Goal: Task Accomplishment & Management: Manage account settings

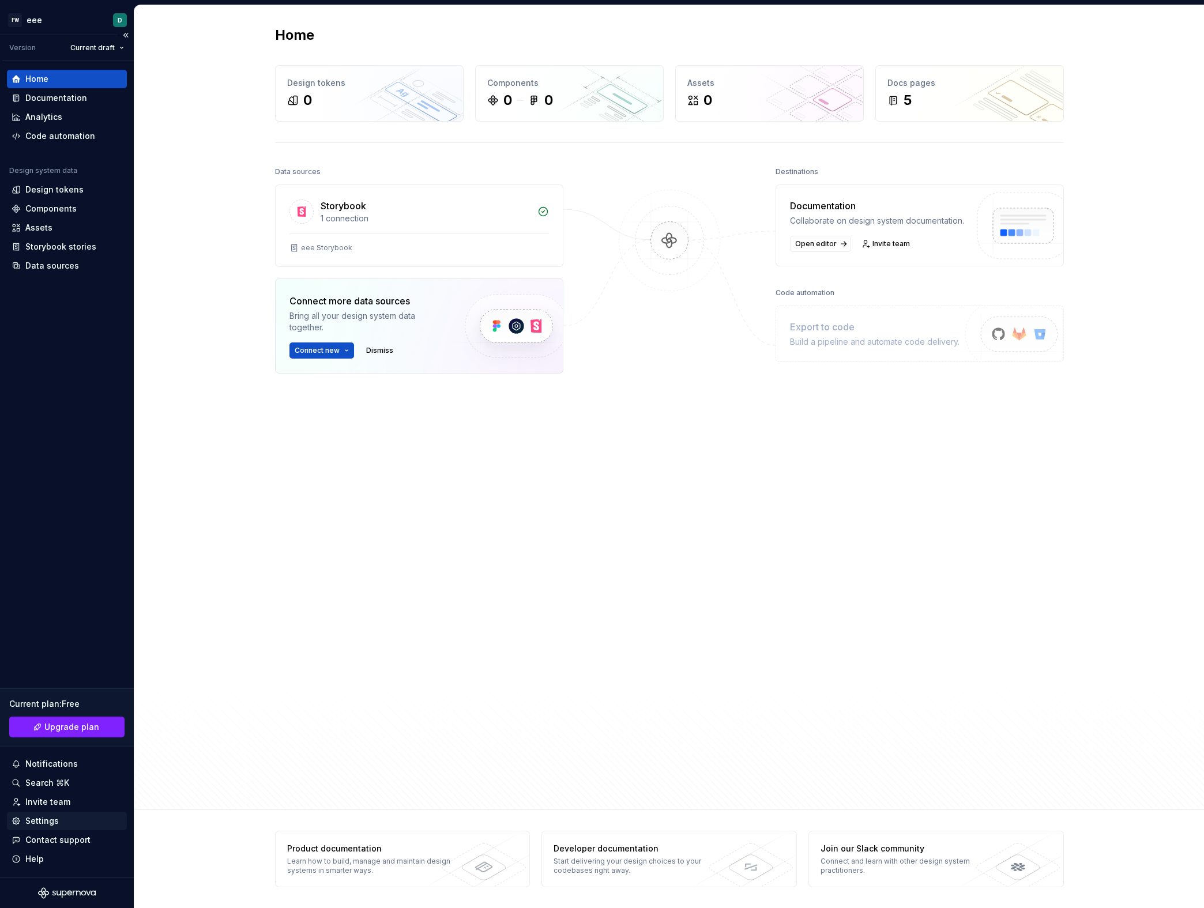
click at [56, 821] on div "Settings" at bounding box center [41, 821] width 33 height 12
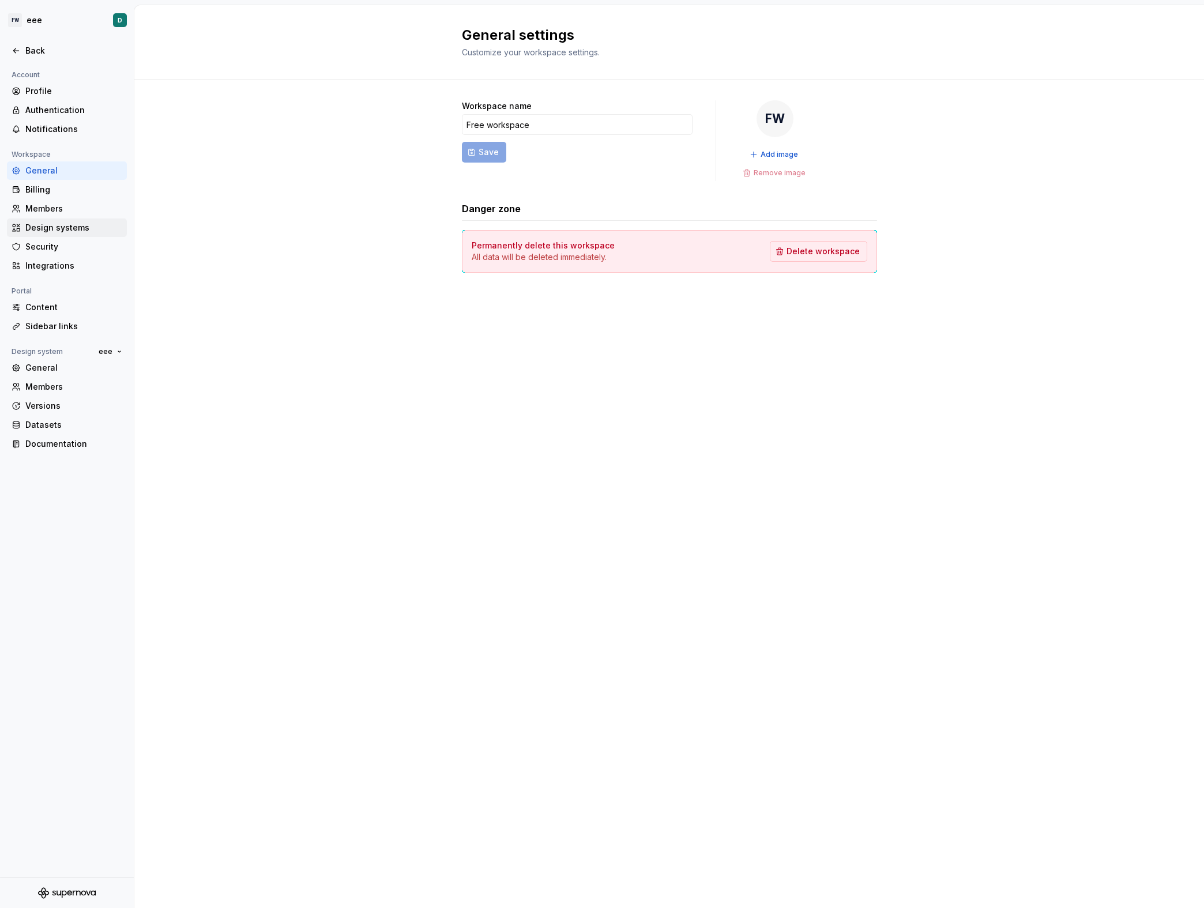
click at [47, 228] on div "Design systems" at bounding box center [73, 228] width 97 height 12
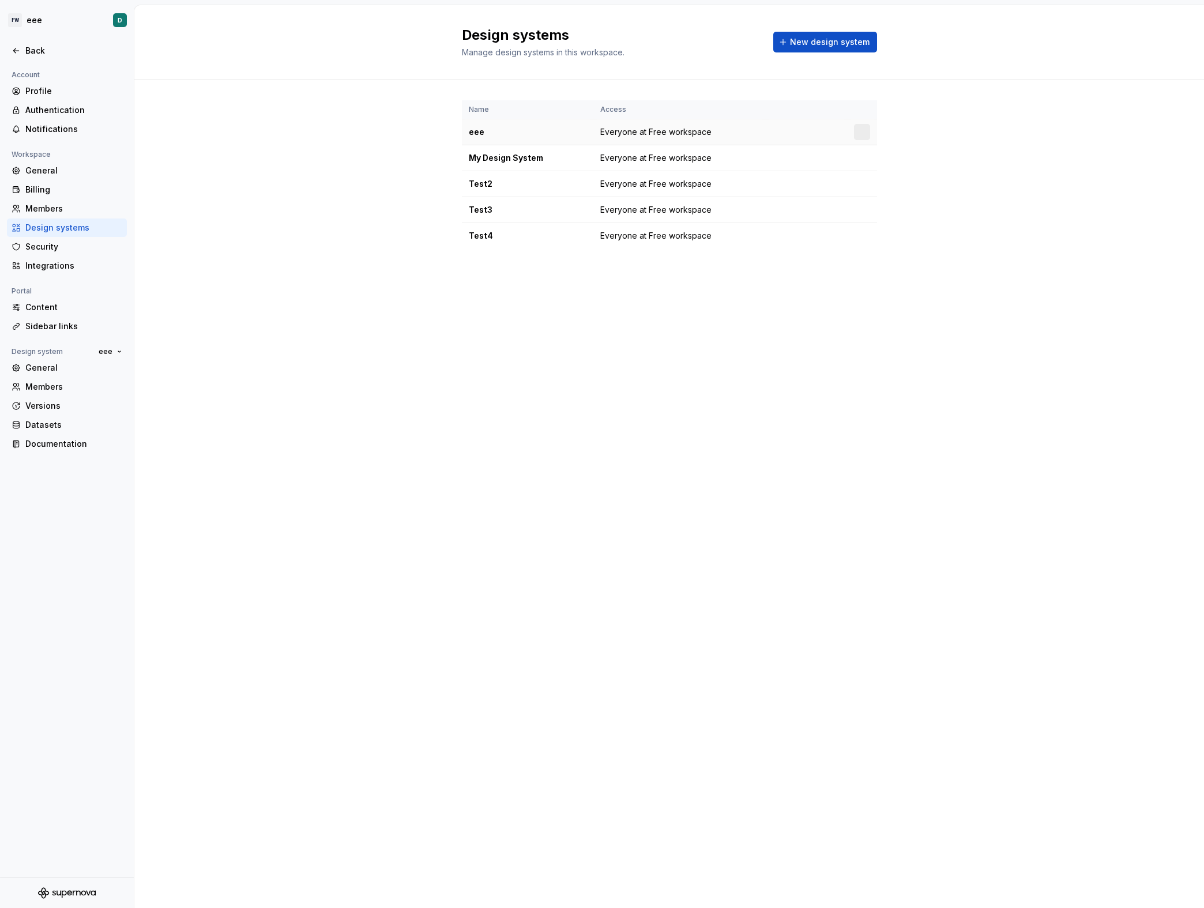
click at [850, 131] on td at bounding box center [862, 132] width 30 height 26
click at [860, 132] on div at bounding box center [862, 132] width 16 height 16
click at [861, 162] on html "FW eee D Back Account Profile Authentication Notifications Workspace General Bi…" at bounding box center [602, 454] width 1204 height 908
click at [861, 156] on html "FW eee D Back Account Profile Authentication Notifications Workspace General Bi…" at bounding box center [602, 454] width 1204 height 908
click at [864, 193] on td at bounding box center [862, 184] width 30 height 26
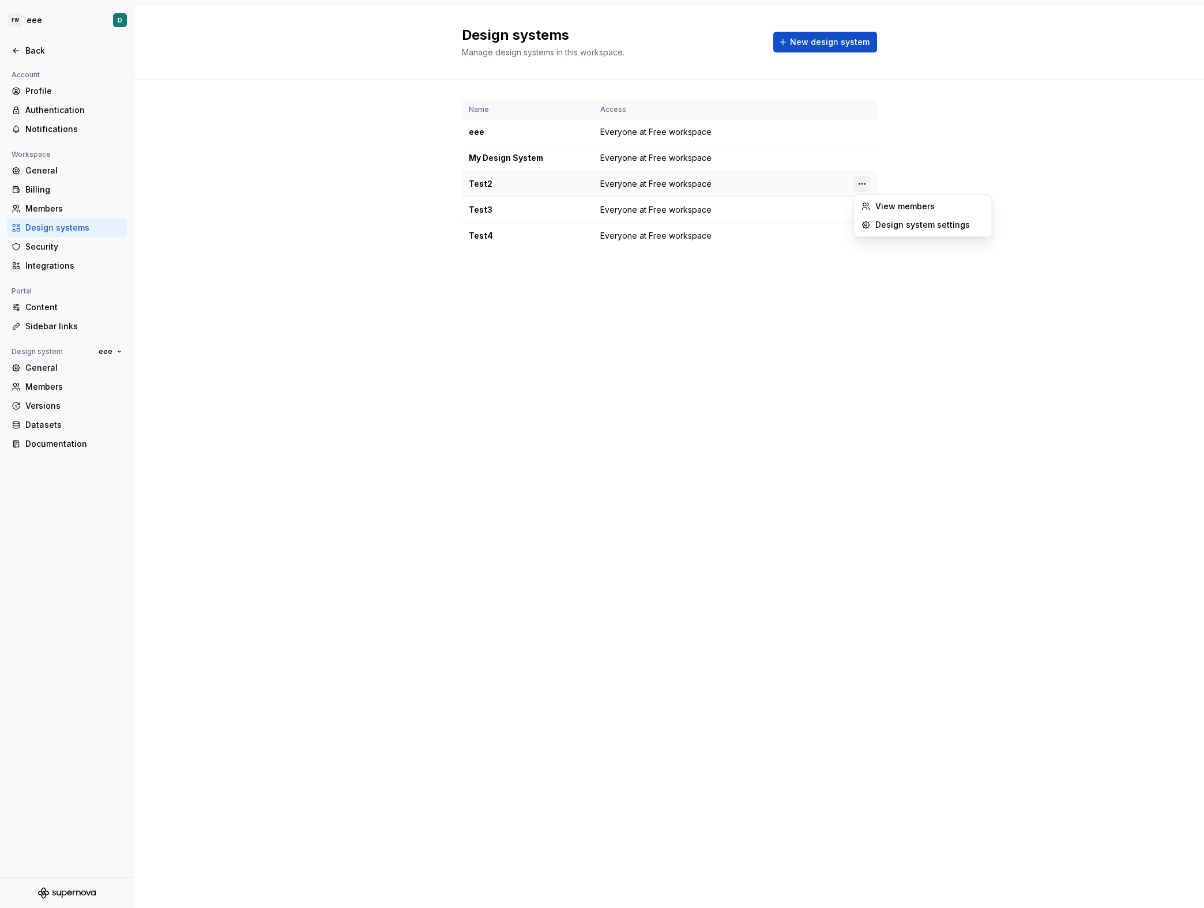
click at [865, 183] on html "FW eee D Back Account Profile Authentication Notifications Workspace General Bi…" at bounding box center [602, 454] width 1204 height 908
click at [883, 231] on div "Design system settings" at bounding box center [923, 225] width 133 height 18
click at [861, 131] on html "FW eee D Back Account Profile Authentication Notifications Workspace General Bi…" at bounding box center [602, 454] width 1204 height 908
click at [865, 156] on icon at bounding box center [865, 154] width 9 height 9
click at [829, 48] on button "New design system" at bounding box center [825, 42] width 104 height 21
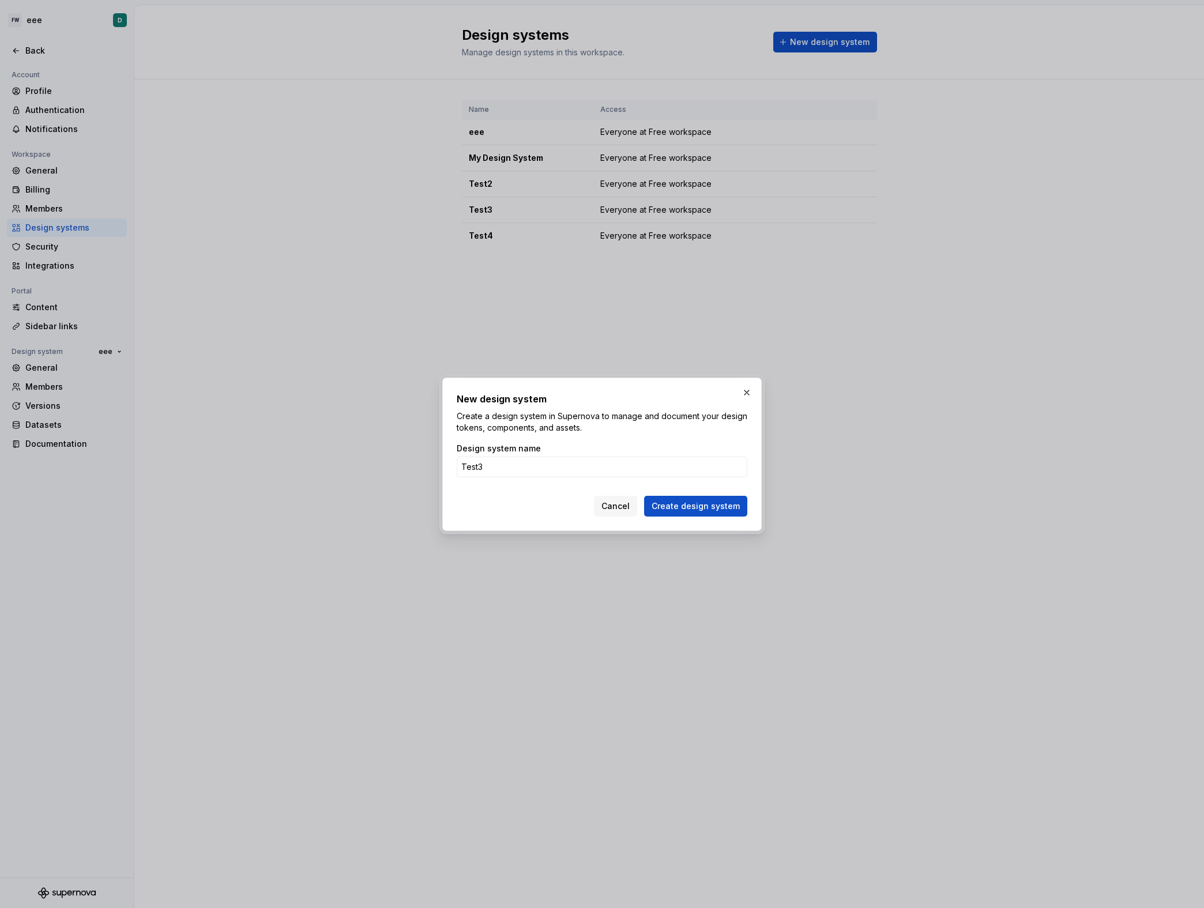
type input "Test3"
click at [644, 496] on button "Create design system" at bounding box center [695, 506] width 103 height 21
drag, startPoint x: 603, startPoint y: 273, endPoint x: 580, endPoint y: 135, distance: 139.7
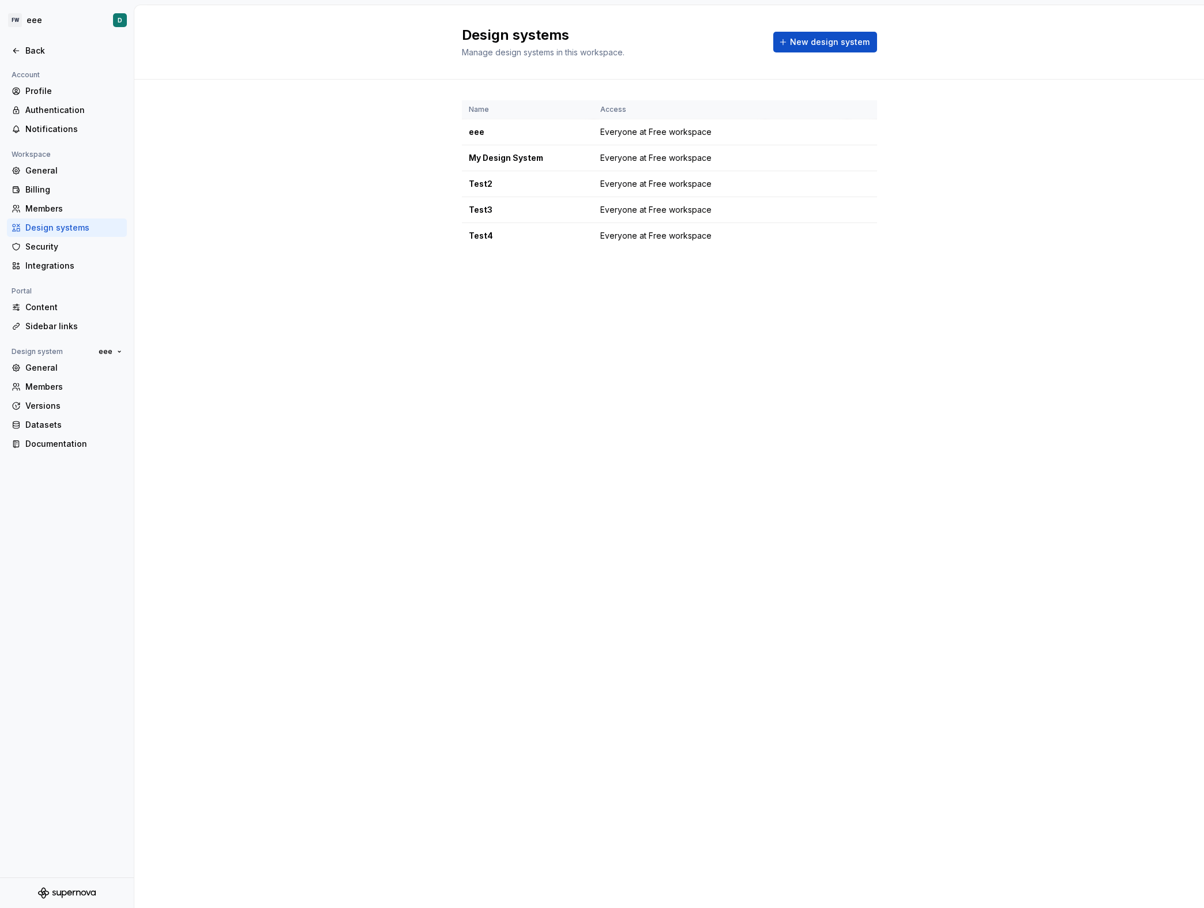
click at [587, 56] on span "Manage design systems in this workspace." at bounding box center [543, 52] width 163 height 10
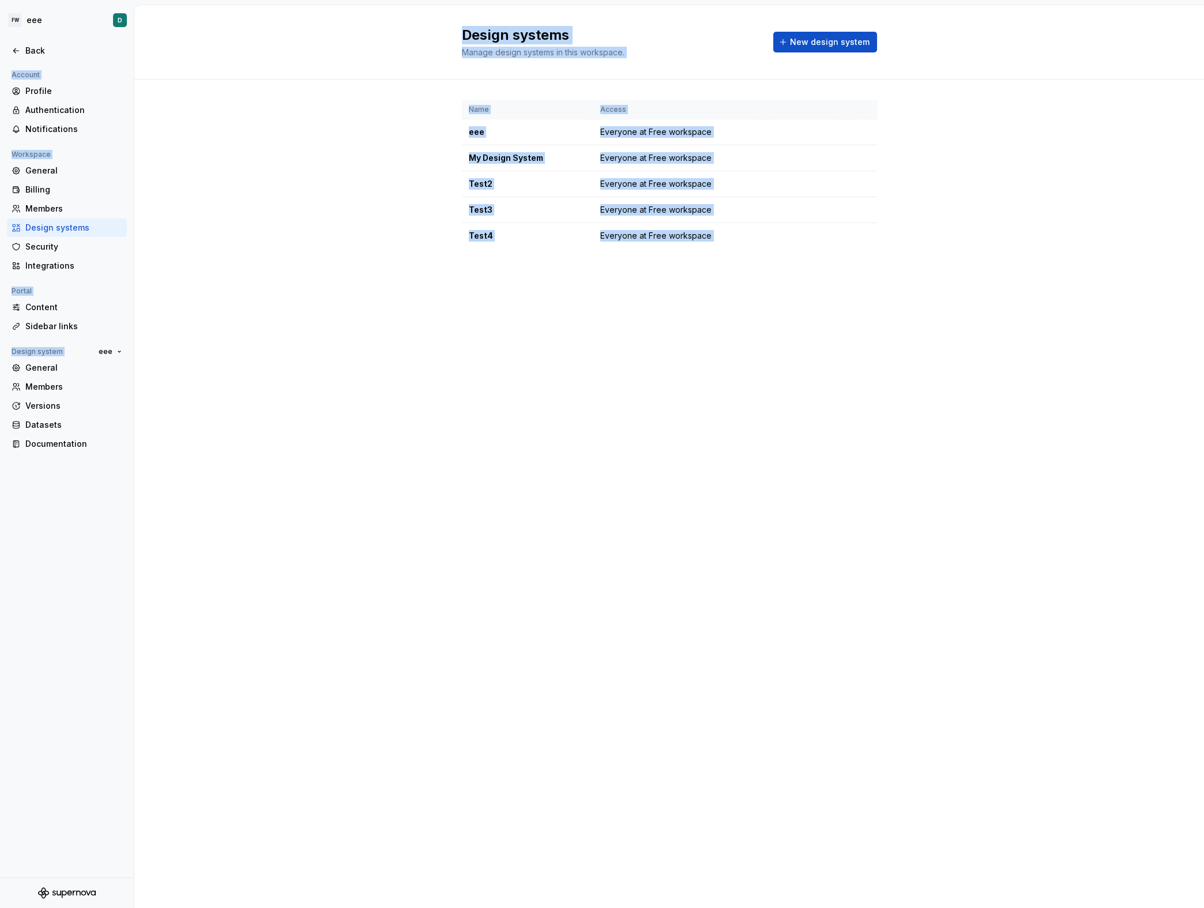
copy body "Back Account Profile Authentication Notifications Workspace General Billing Mem…"
click at [619, 55] on span "Manage design systems in this workspace." at bounding box center [543, 52] width 163 height 10
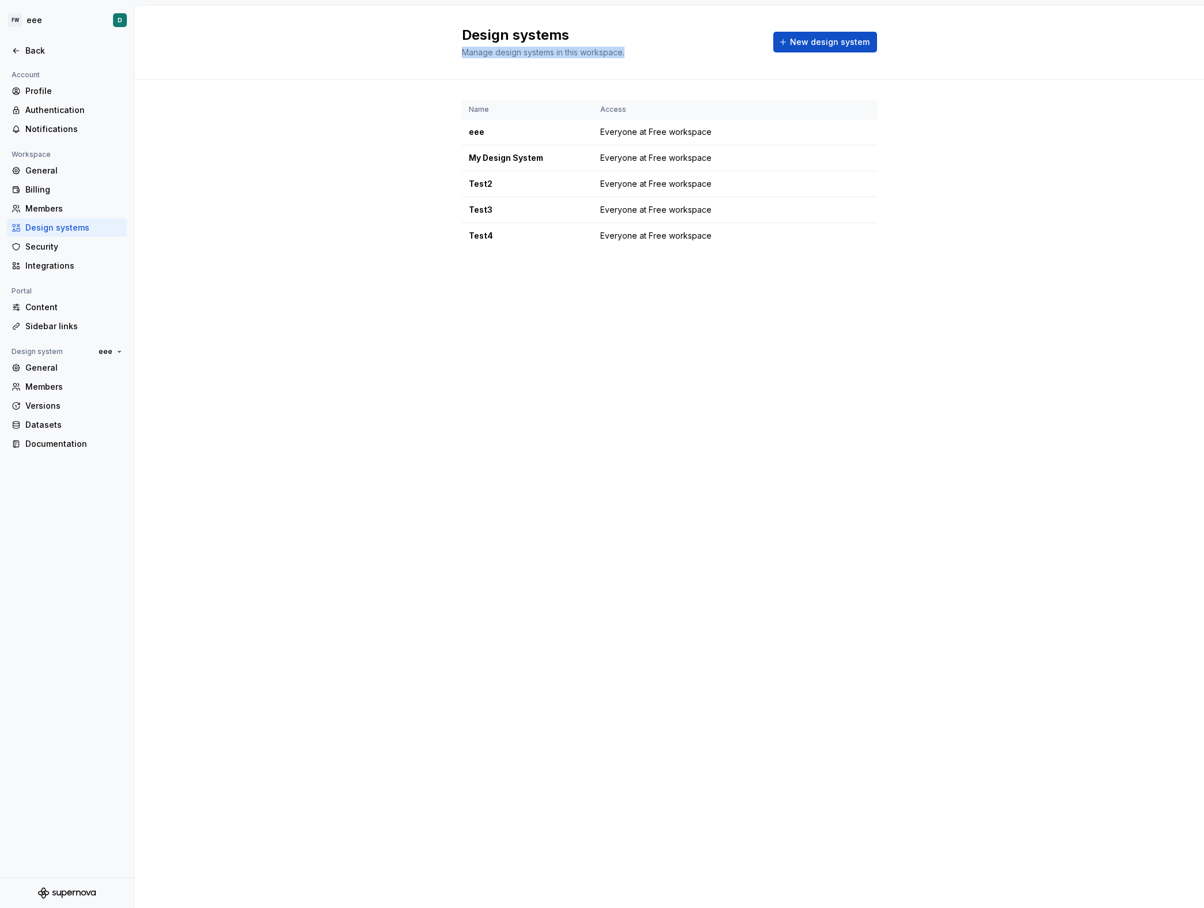
drag, startPoint x: 645, startPoint y: 50, endPoint x: 448, endPoint y: 55, distance: 197.2
click at [448, 55] on div "Design systems Manage design systems in this workspace. New design system" at bounding box center [668, 42] width 1069 height 74
copy span "Manage design systems in this workspace."
drag, startPoint x: 718, startPoint y: 130, endPoint x: 598, endPoint y: 131, distance: 120.5
click at [598, 131] on td "Everyone at Free workspace" at bounding box center [679, 132] width 172 height 26
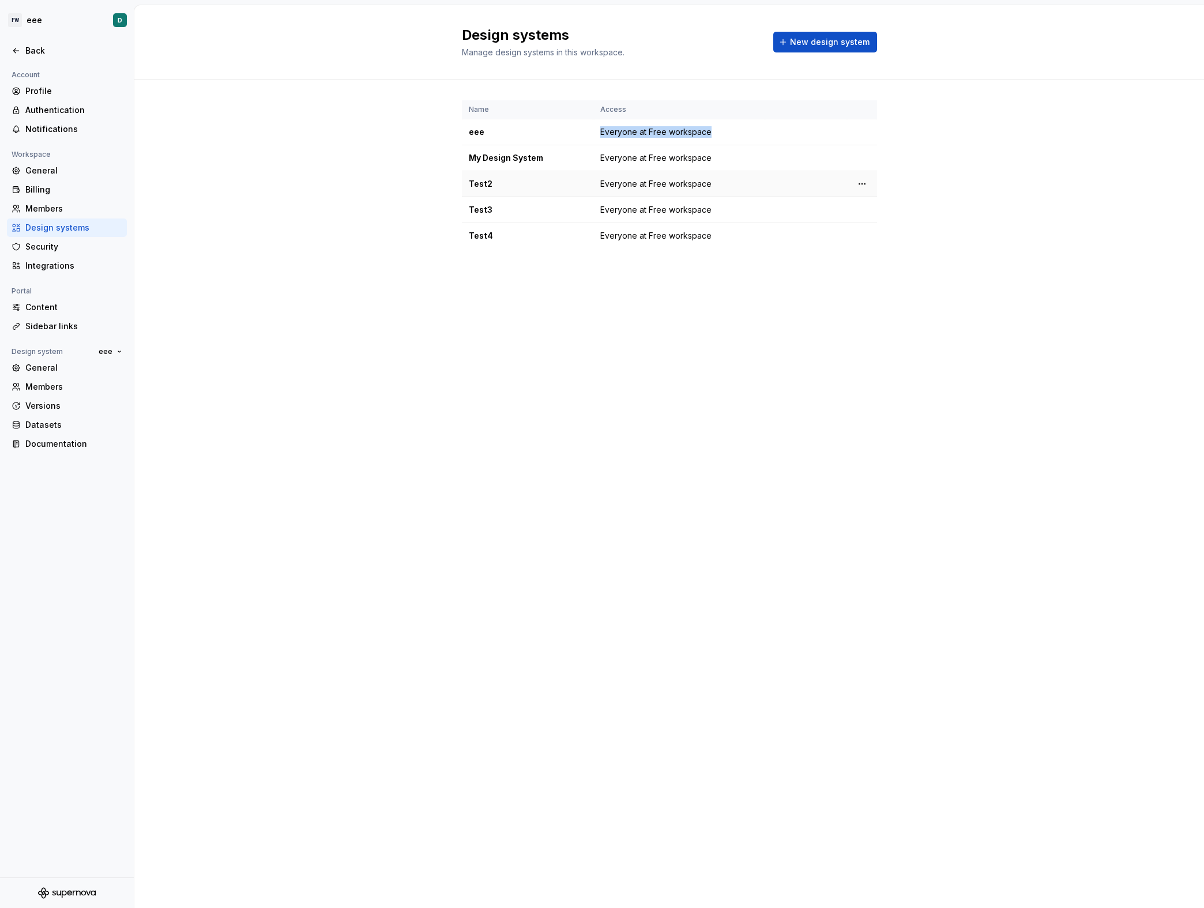
copy span "Everyone at Free workspace"
